Goal: Information Seeking & Learning: Learn about a topic

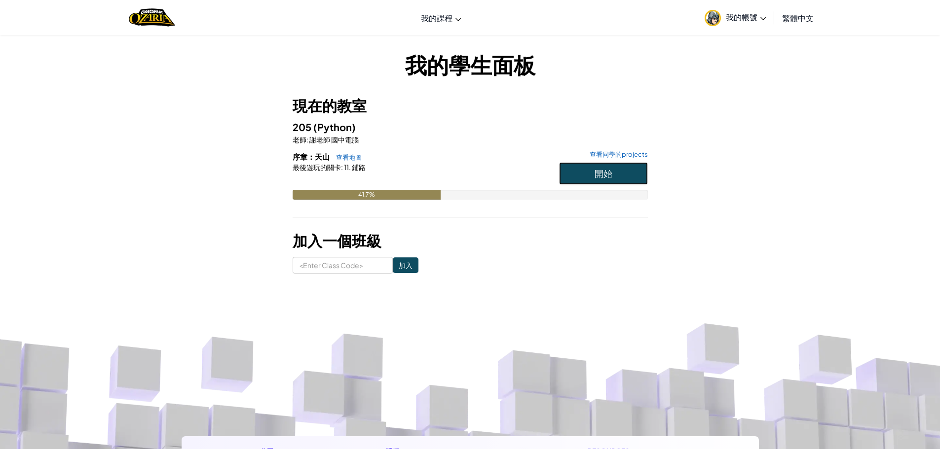
drag, startPoint x: 0, startPoint y: 0, endPoint x: 625, endPoint y: 175, distance: 648.6
click at [625, 175] on button "開始" at bounding box center [603, 173] width 89 height 23
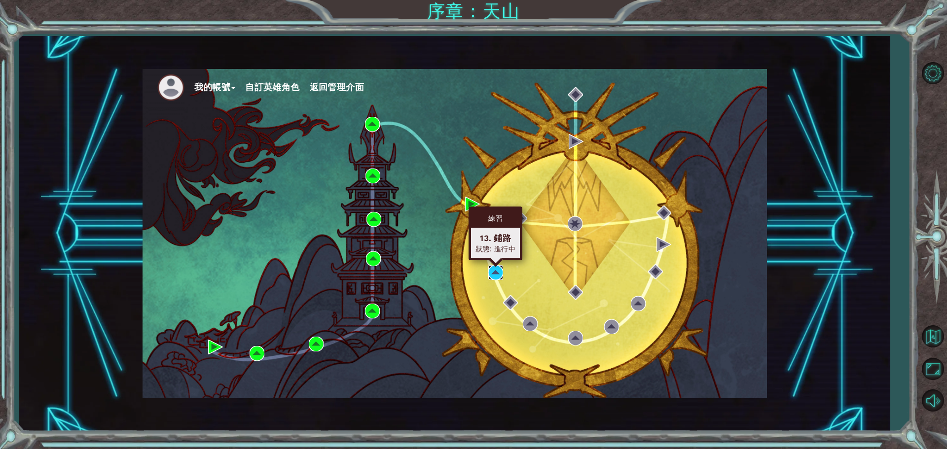
click at [496, 271] on img at bounding box center [495, 272] width 15 height 15
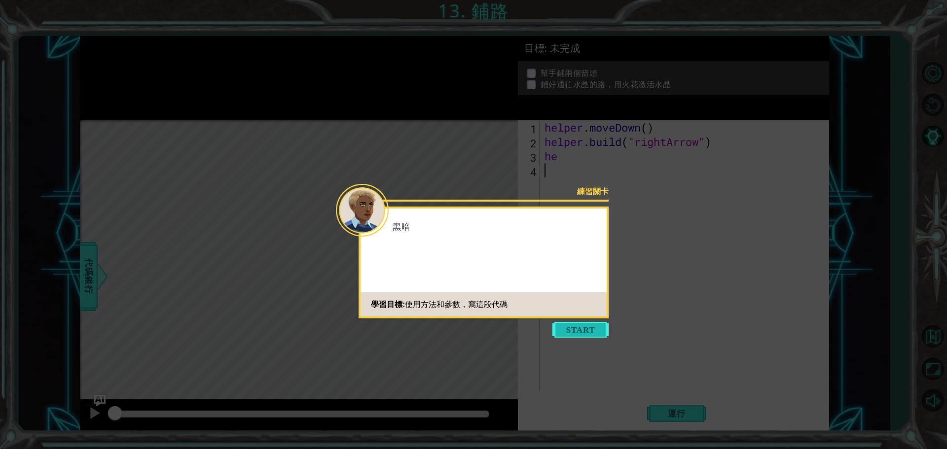
click at [587, 328] on button "Start" at bounding box center [580, 330] width 56 height 16
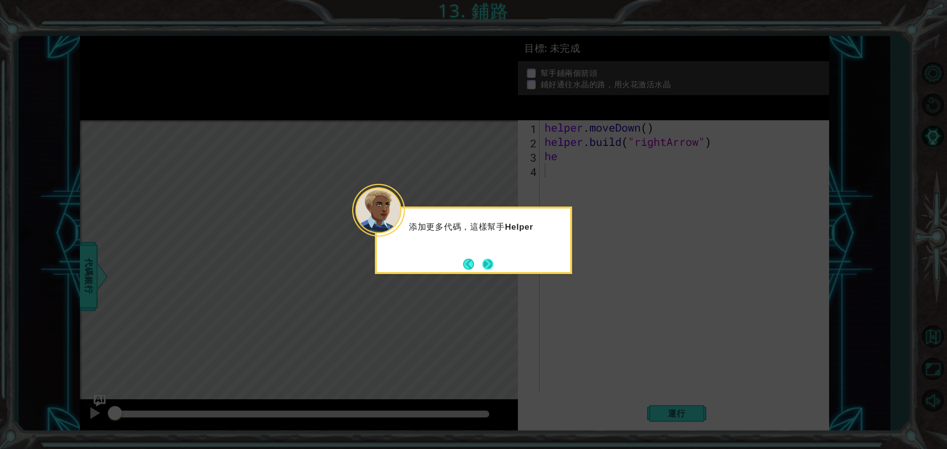
click at [490, 264] on button "Next" at bounding box center [487, 263] width 11 height 11
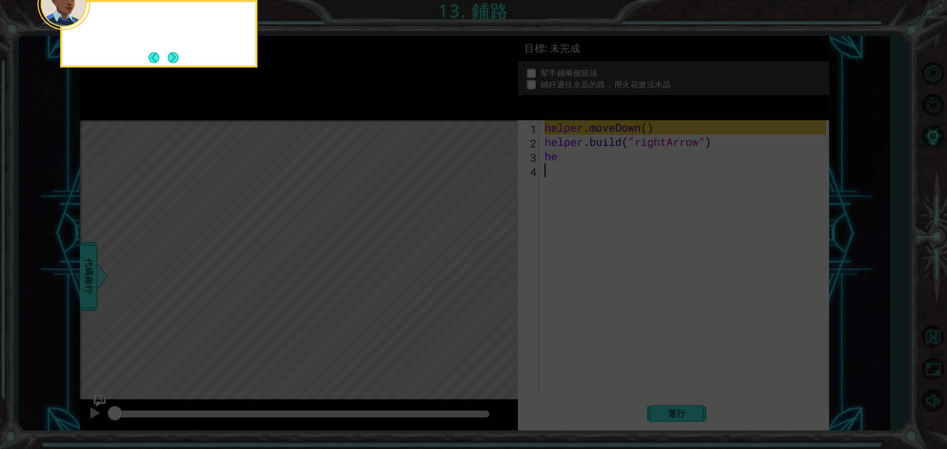
click at [490, 264] on icon at bounding box center [473, 67] width 947 height 764
click at [170, 55] on button "Next" at bounding box center [173, 58] width 12 height 12
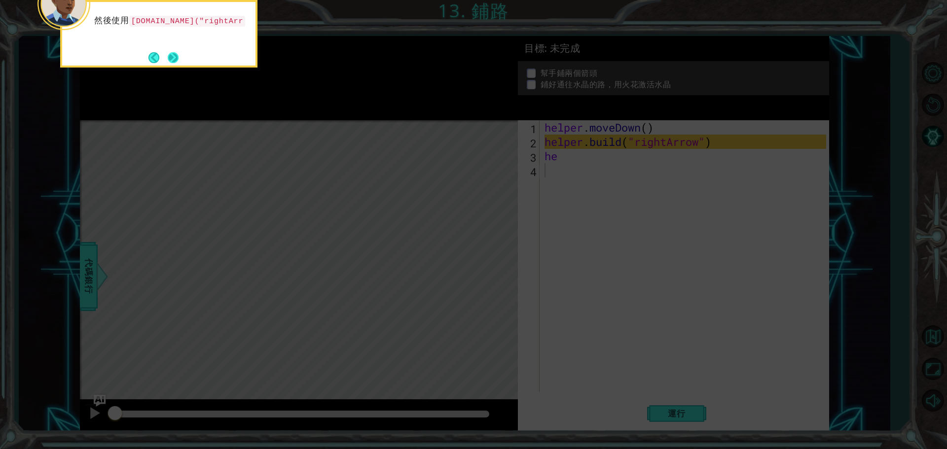
click at [176, 57] on button "Next" at bounding box center [173, 58] width 12 height 12
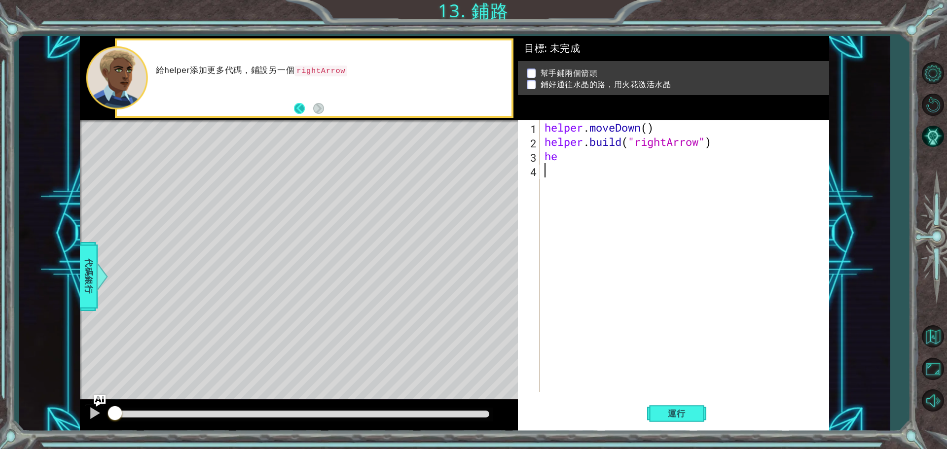
click at [299, 106] on button "Back" at bounding box center [303, 108] width 19 height 11
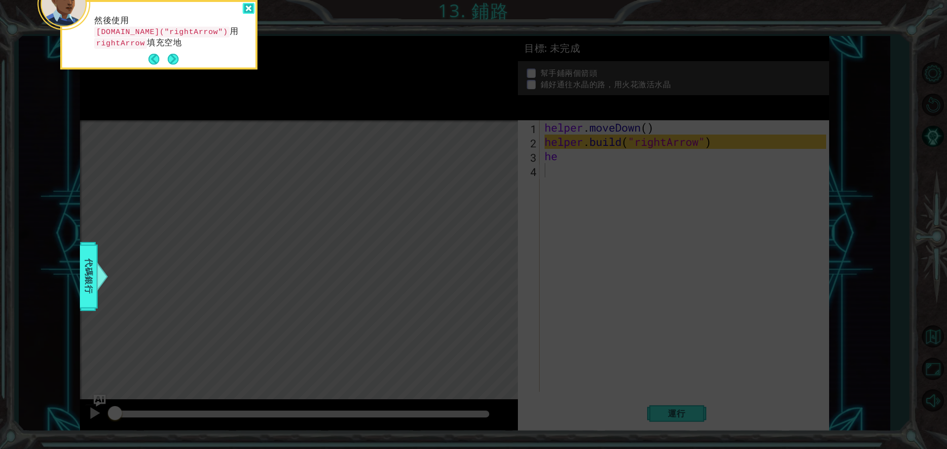
click at [250, 9] on div at bounding box center [249, 8] width 12 height 11
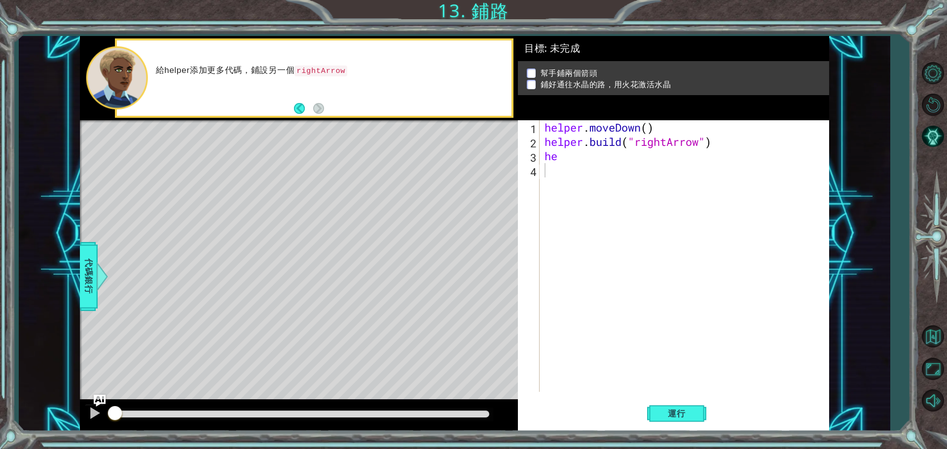
type textarea "he"
click at [564, 160] on div "helper . moveDown ( ) helper . build ( "rightArrow" ) he" at bounding box center [687, 270] width 289 height 300
click at [318, 71] on code "rightArrow" at bounding box center [320, 71] width 53 height 11
click at [572, 165] on div "helper . moveDown ( ) helper . build ( "rightArrow" ) he" at bounding box center [687, 270] width 289 height 300
click at [565, 165] on div "helper . moveDown ( ) helper . build ( "rightArrow" ) he" at bounding box center [687, 270] width 289 height 300
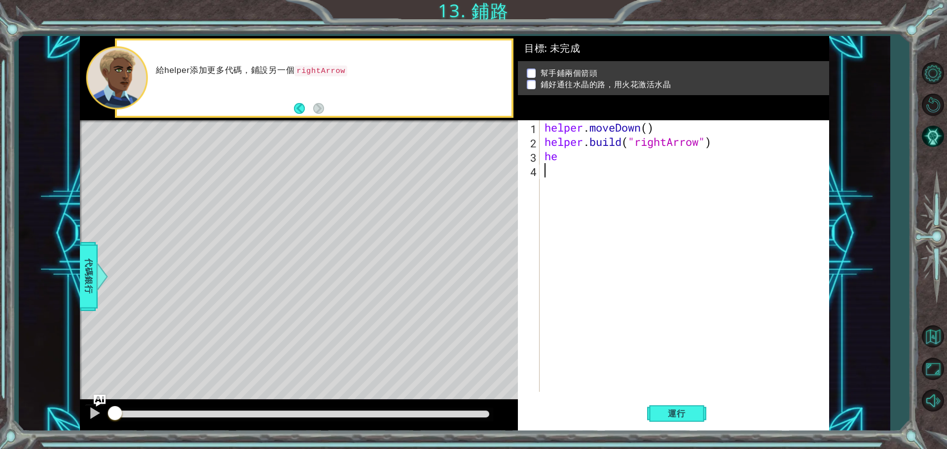
click at [562, 158] on div "helper . moveDown ( ) helper . build ( "rightArrow" ) he" at bounding box center [687, 270] width 289 height 300
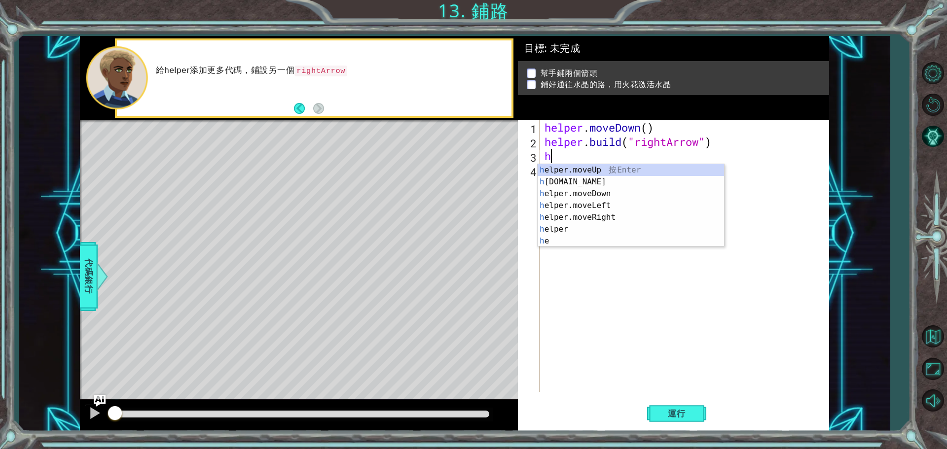
type textarea "h"
click at [664, 145] on div "helper . moveDown ( ) helper . build ( "rightArrow" ) h" at bounding box center [687, 270] width 289 height 300
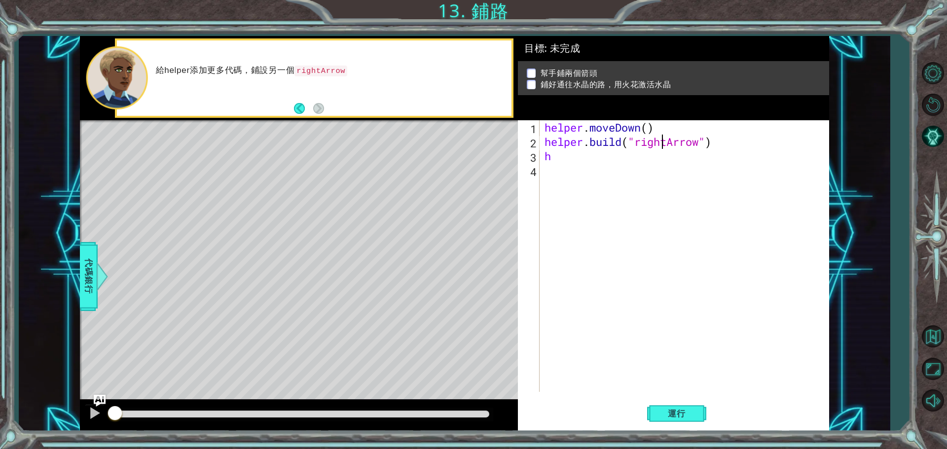
click at [579, 159] on div "helper . moveDown ( ) helper . build ( "rightArrow" ) h" at bounding box center [687, 270] width 289 height 300
type textarea "h"
drag, startPoint x: 720, startPoint y: 143, endPoint x: 539, endPoint y: 148, distance: 180.6
click at [539, 148] on div "1 2 3 4 helper . moveDown ( ) helper . build ( "rightArrow" ) ההההההההההההההההה…" at bounding box center [672, 256] width 308 height 272
type textarea "[DOMAIN_NAME]("rightArrow")"
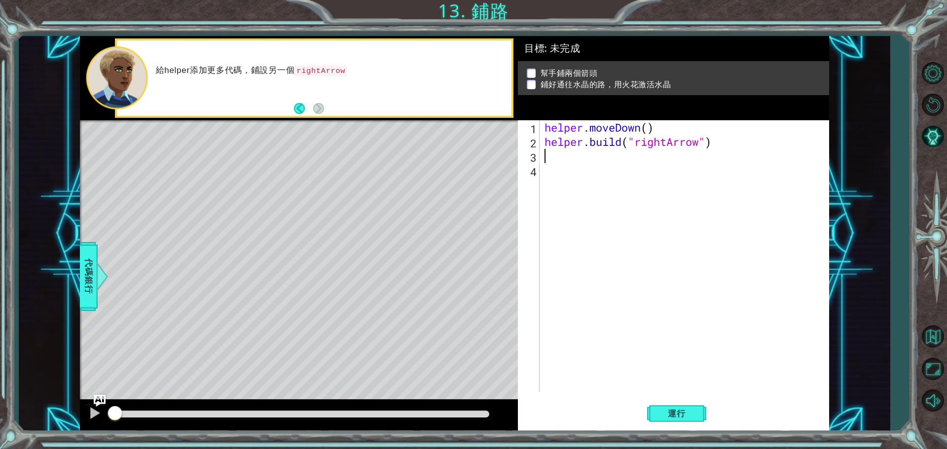
click at [555, 156] on div "helper . moveDown ( ) helper . build ( "rightArrow" )" at bounding box center [687, 270] width 289 height 300
drag, startPoint x: 555, startPoint y: 156, endPoint x: 537, endPoint y: 164, distance: 20.2
paste textarea "[DOMAIN_NAME]("rightArrow")"
type textarea "[DOMAIN_NAME]("rightArrow")"
click at [687, 416] on span "運行" at bounding box center [676, 414] width 37 height 10
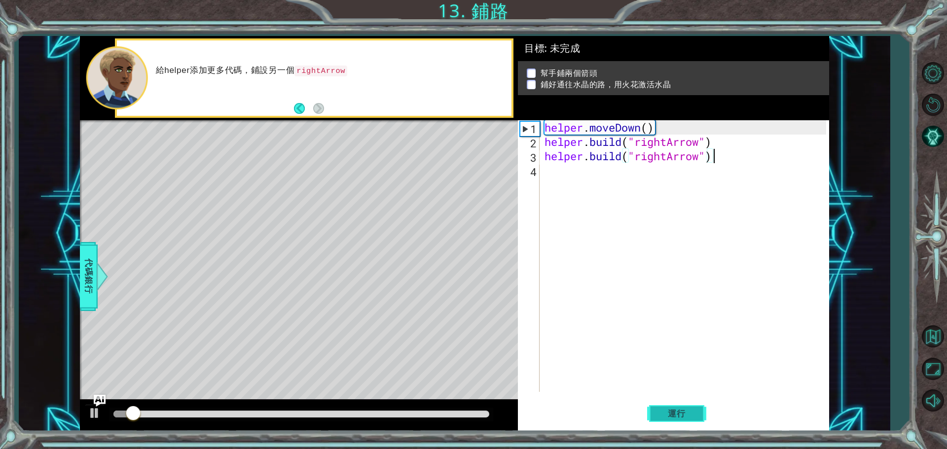
click at [687, 415] on span "運行" at bounding box center [676, 414] width 37 height 10
click at [643, 172] on div "helper . moveDown ( ) helper . build ( "rightArrow" ) helper . build ( "rightAr…" at bounding box center [687, 270] width 289 height 300
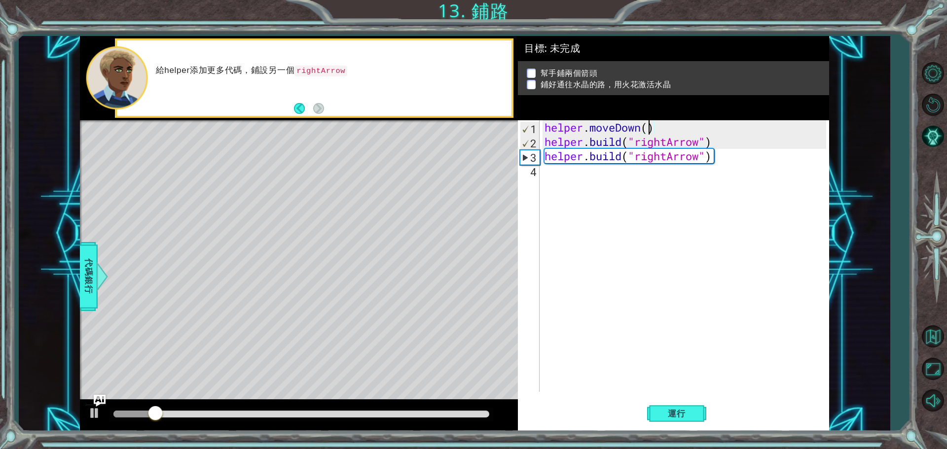
click at [650, 126] on div "helper . moveDown ( ) helper . build ( "rightArrow" ) helper . build ( "rightAr…" at bounding box center [687, 270] width 289 height 300
type textarea "helper.moveDown()"
